Goal: Communication & Community: Answer question/provide support

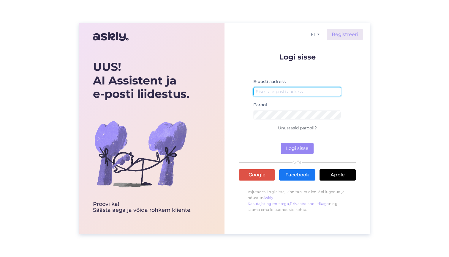
type input "[EMAIL_ADDRESS][DOMAIN_NAME]"
click at [295, 151] on button "Logi sisse" at bounding box center [297, 148] width 33 height 11
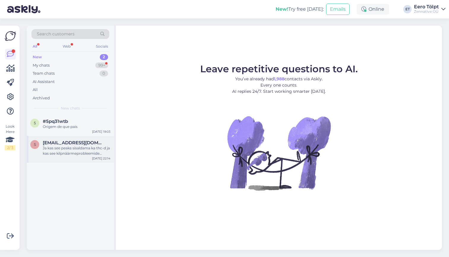
click at [75, 152] on div "Ja kas see peaks sisaldama ka thc-d ja kas see kilpnäärmeprobleemide korral ka …" at bounding box center [77, 150] width 68 height 11
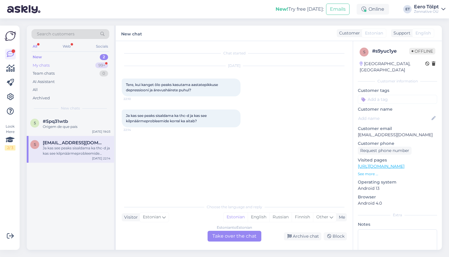
click at [49, 62] on div "My chats" at bounding box center [41, 65] width 17 height 6
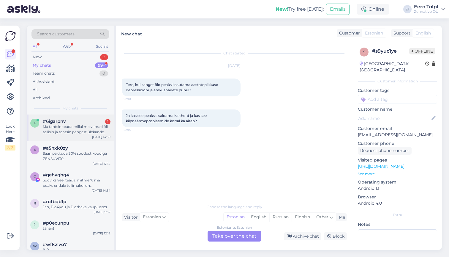
click at [70, 126] on div "Ma tahtsin teada millal ma viimati õli tellisin ja tahtsin pangast ülekande jär…" at bounding box center [77, 129] width 68 height 11
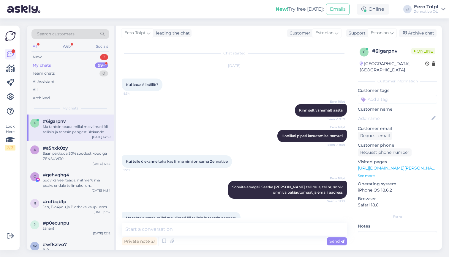
scroll to position [18, 0]
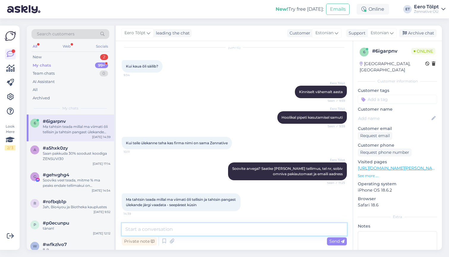
click at [198, 230] on textarea at bounding box center [234, 229] width 225 height 12
type textarea "Kuidas [PERSON_NAME]? Aitan vaadata :)"
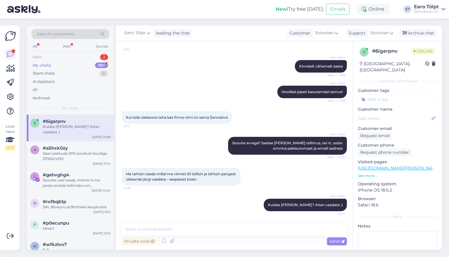
click at [45, 57] on div "New 2" at bounding box center [70, 57] width 78 height 8
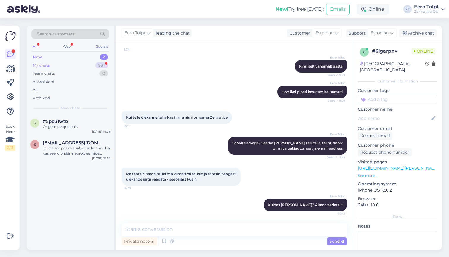
click at [49, 63] on div "My chats" at bounding box center [41, 65] width 17 height 6
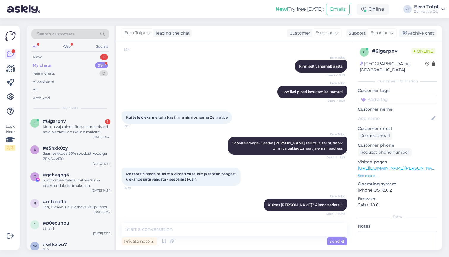
scroll to position [75, 0]
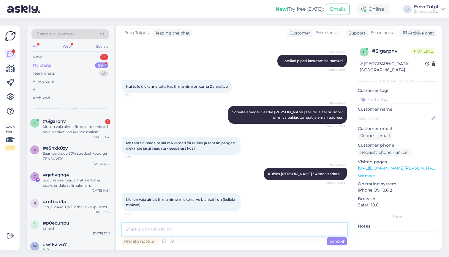
click at [184, 227] on textarea at bounding box center [234, 229] width 225 height 12
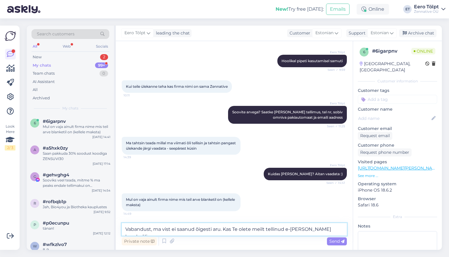
type textarea "Vabandust, ma vist ei saanud õigesti aru. Kas Te olete meilt tellinud e-[PERSON…"
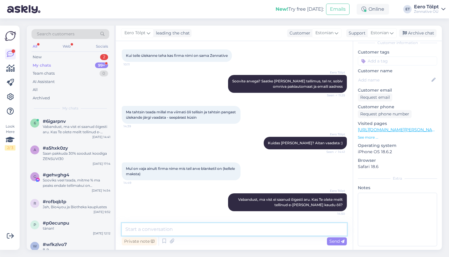
scroll to position [38, 0]
type textarea "Sellisel juhul on"
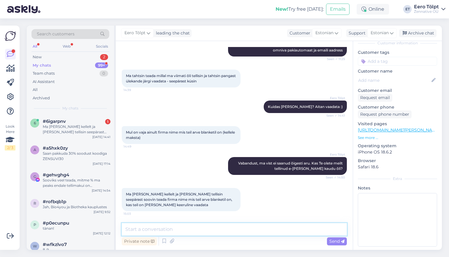
scroll to position [142, 0]
paste textarea "Integritas s.r.o."
type textarea "Integritas s.r.o."
